Goal: Navigation & Orientation: Find specific page/section

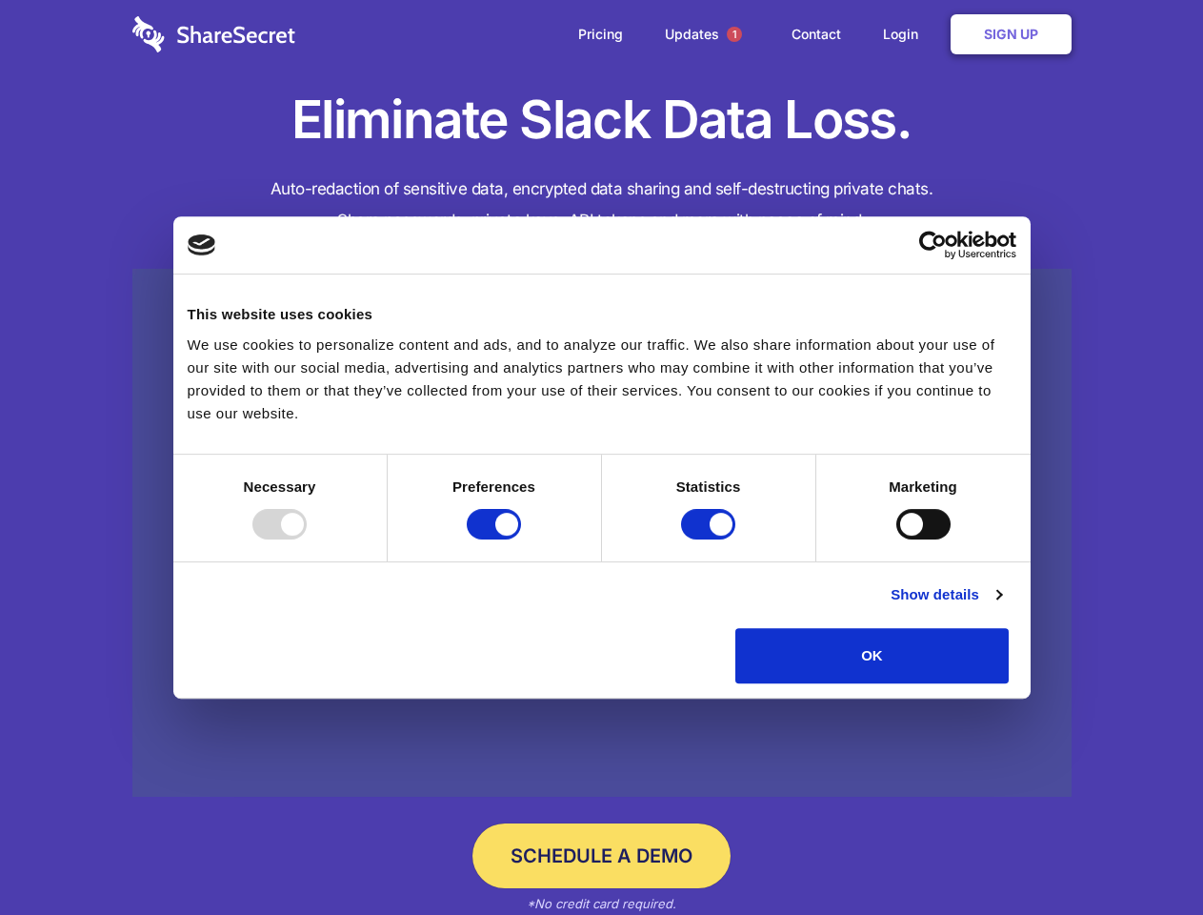
click at [307, 539] on div at bounding box center [279, 524] width 54 height 30
click at [521, 539] on input "Preferences" at bounding box center [494, 524] width 54 height 30
checkbox input "false"
click at [711, 539] on input "Statistics" at bounding box center [708, 524] width 54 height 30
checkbox input "false"
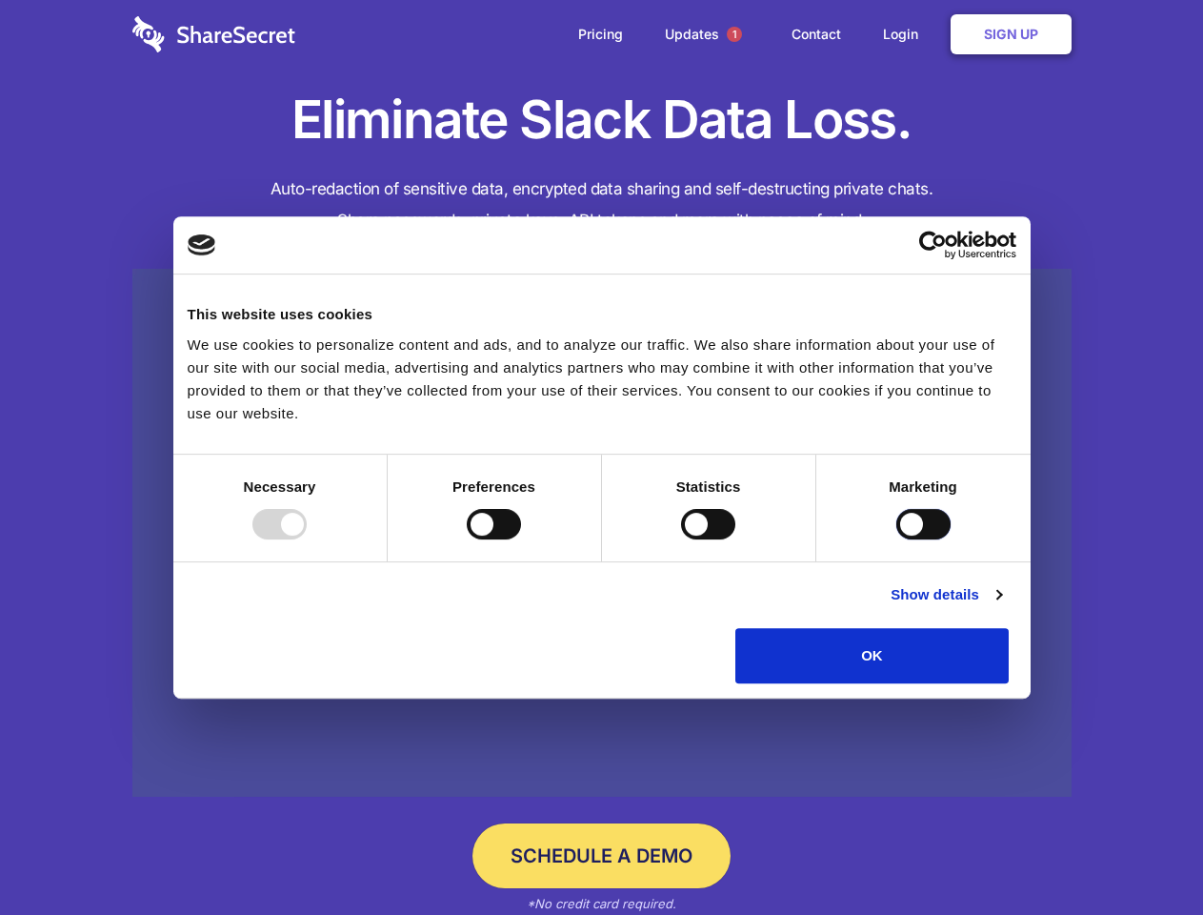
click at [896, 539] on input "Marketing" at bounding box center [923, 524] width 54 height 30
checkbox input "true"
click at [1001, 606] on link "Show details" at bounding box center [946, 594] width 111 height 23
click at [0, 0] on li "Necessary 7 Necessary cookies help make a website usable by enabling basic func…" at bounding box center [0, 0] width 0 height 0
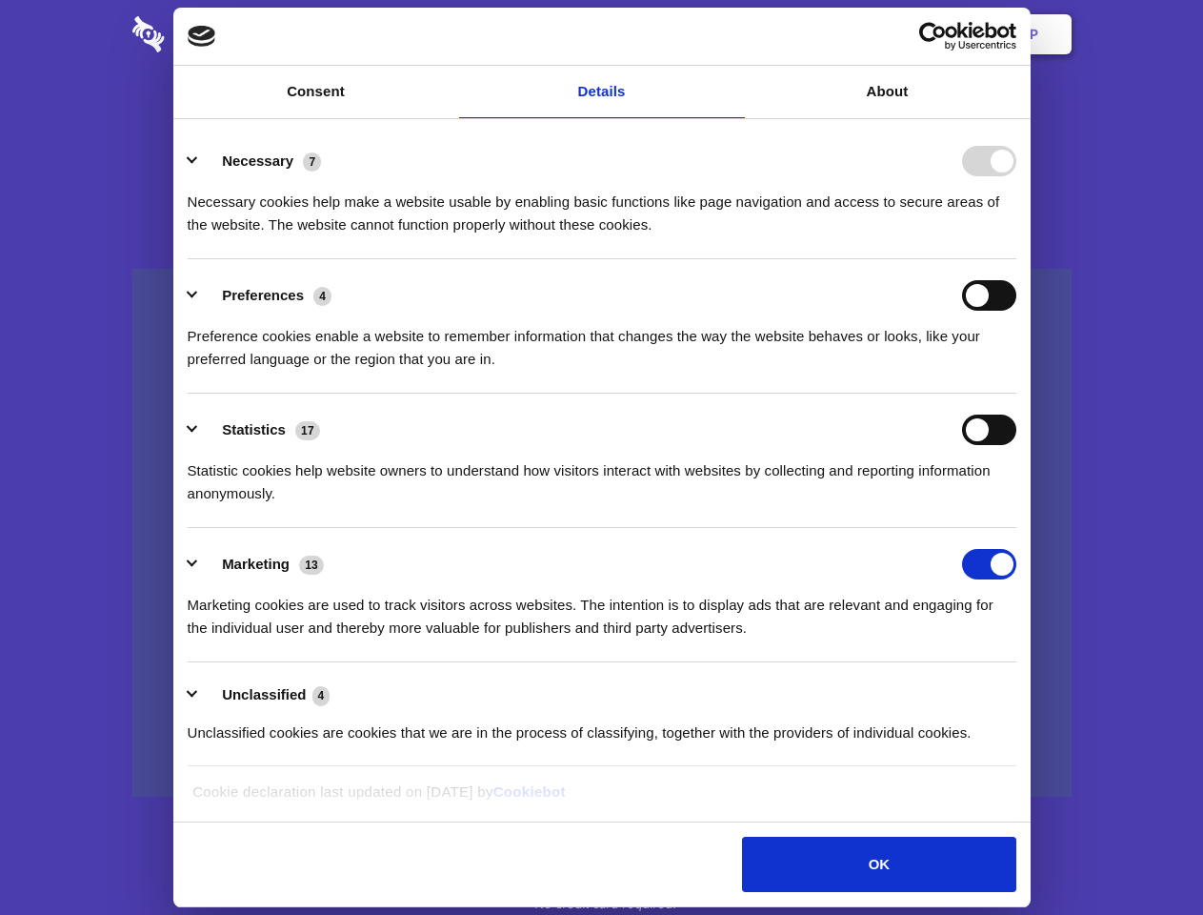
click at [734, 34] on span "1" at bounding box center [734, 34] width 15 height 15
